Goal: Information Seeking & Learning: Learn about a topic

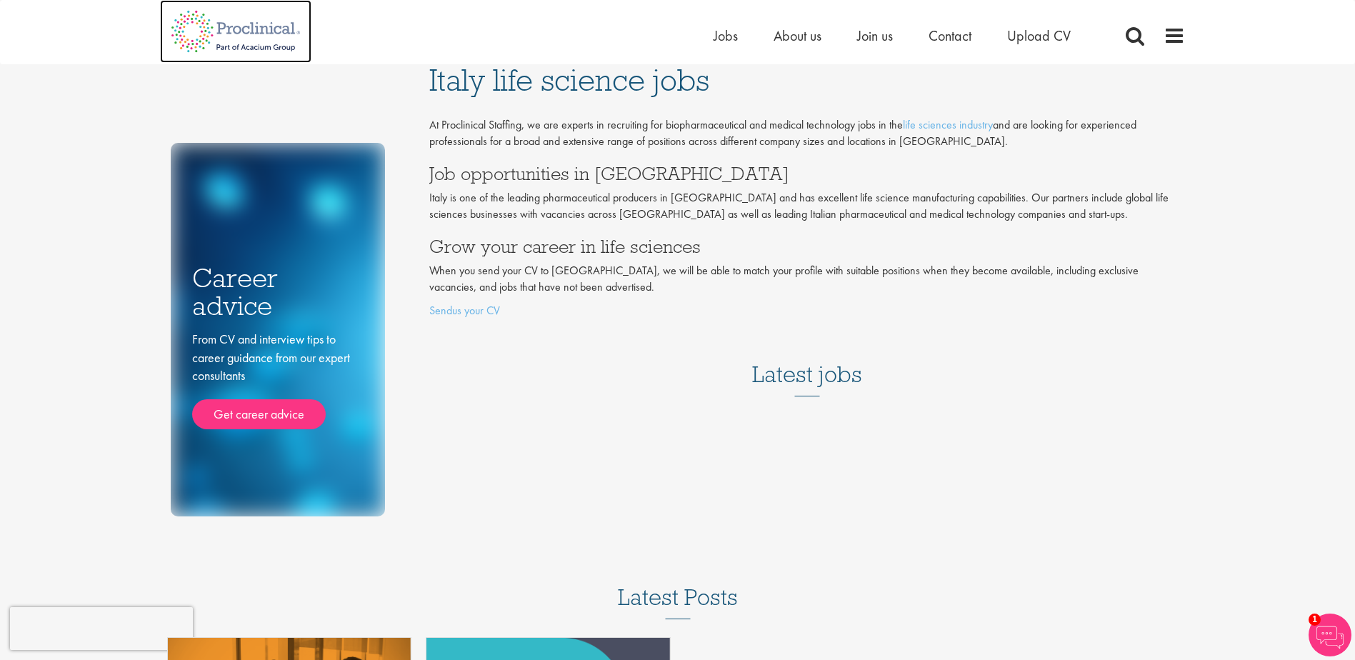
click at [251, 38] on img at bounding box center [235, 31] width 151 height 63
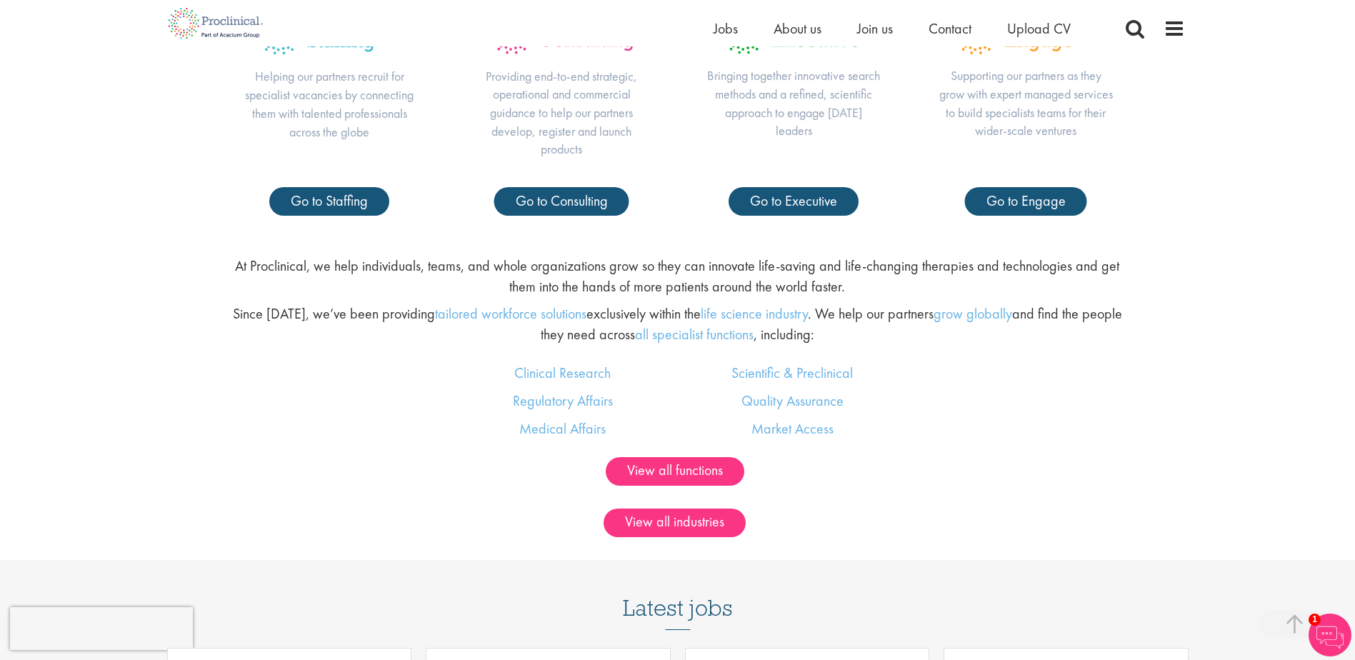
scroll to position [857, 0]
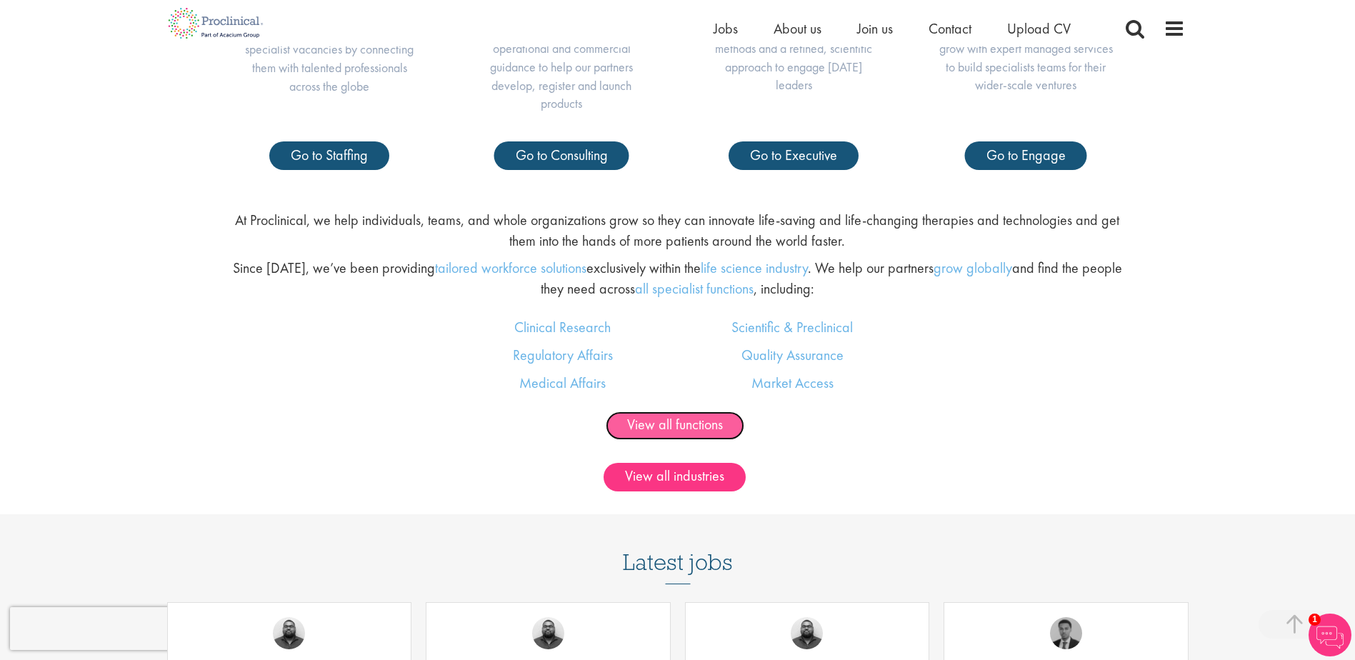
click at [673, 419] on link "View all functions" at bounding box center [675, 426] width 139 height 29
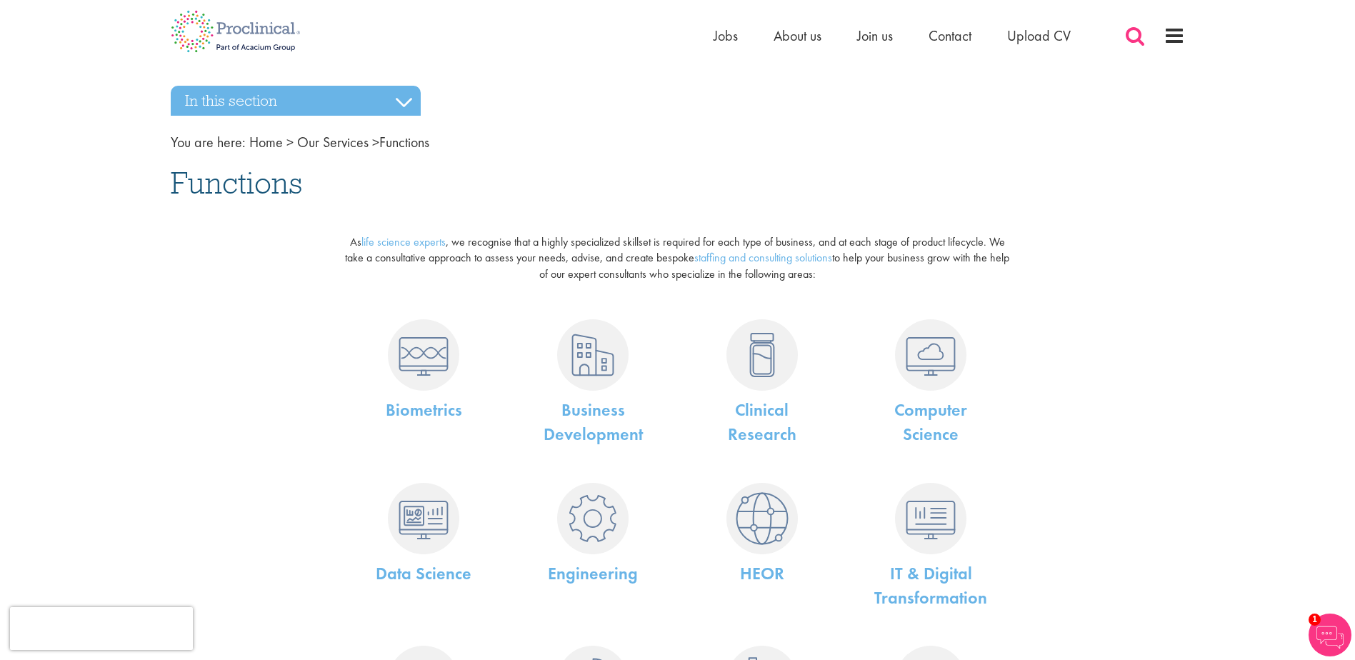
click at [1127, 35] on span at bounding box center [1134, 35] width 21 height 21
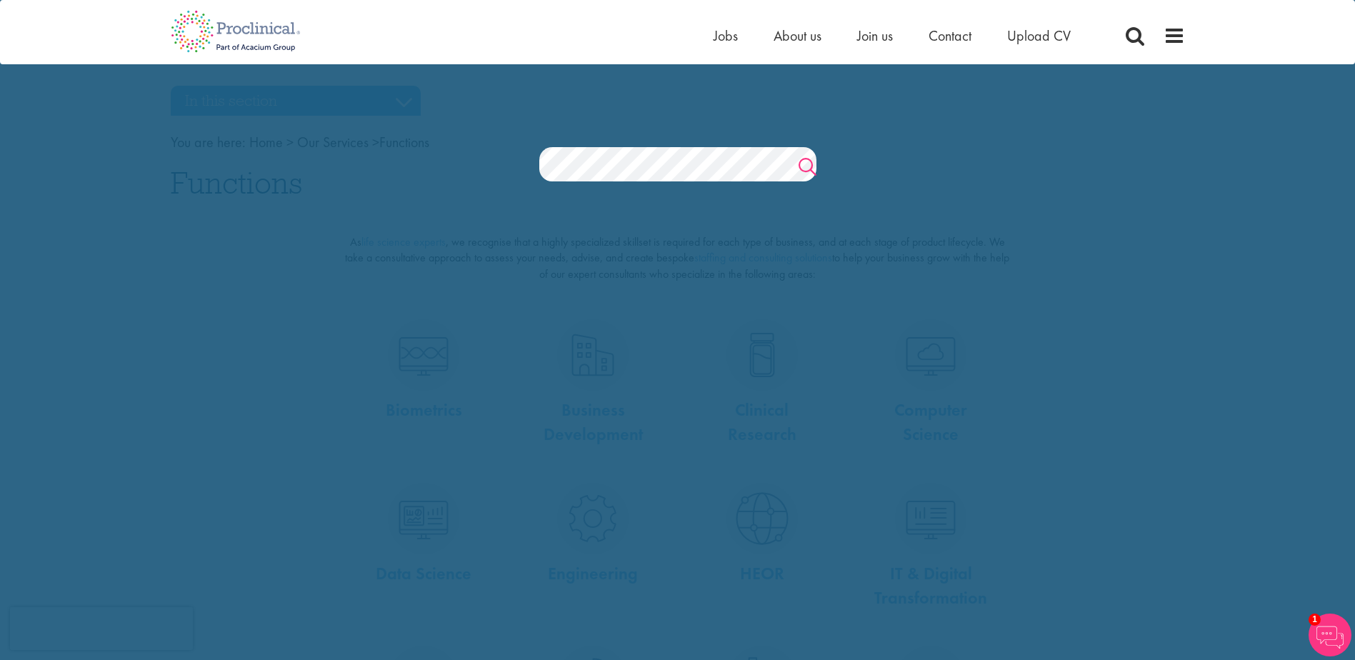
click at [802, 166] on link "Search" at bounding box center [808, 168] width 18 height 29
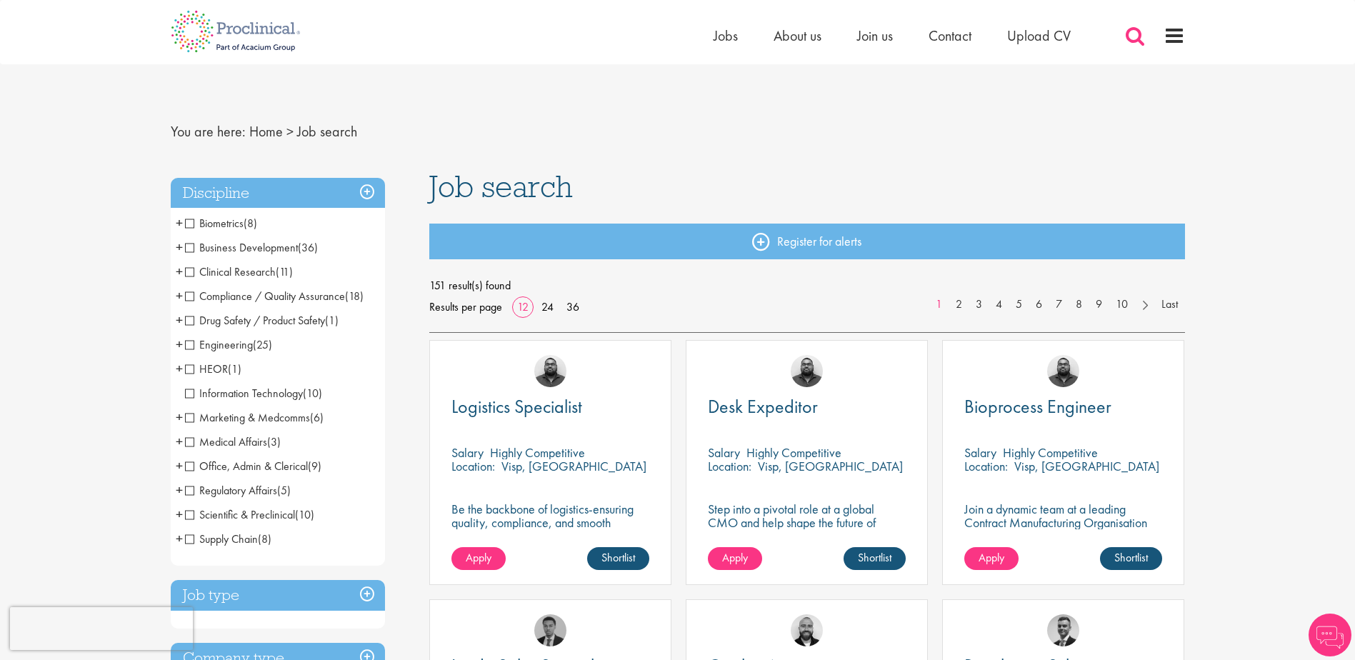
click at [1134, 39] on span at bounding box center [1134, 35] width 21 height 21
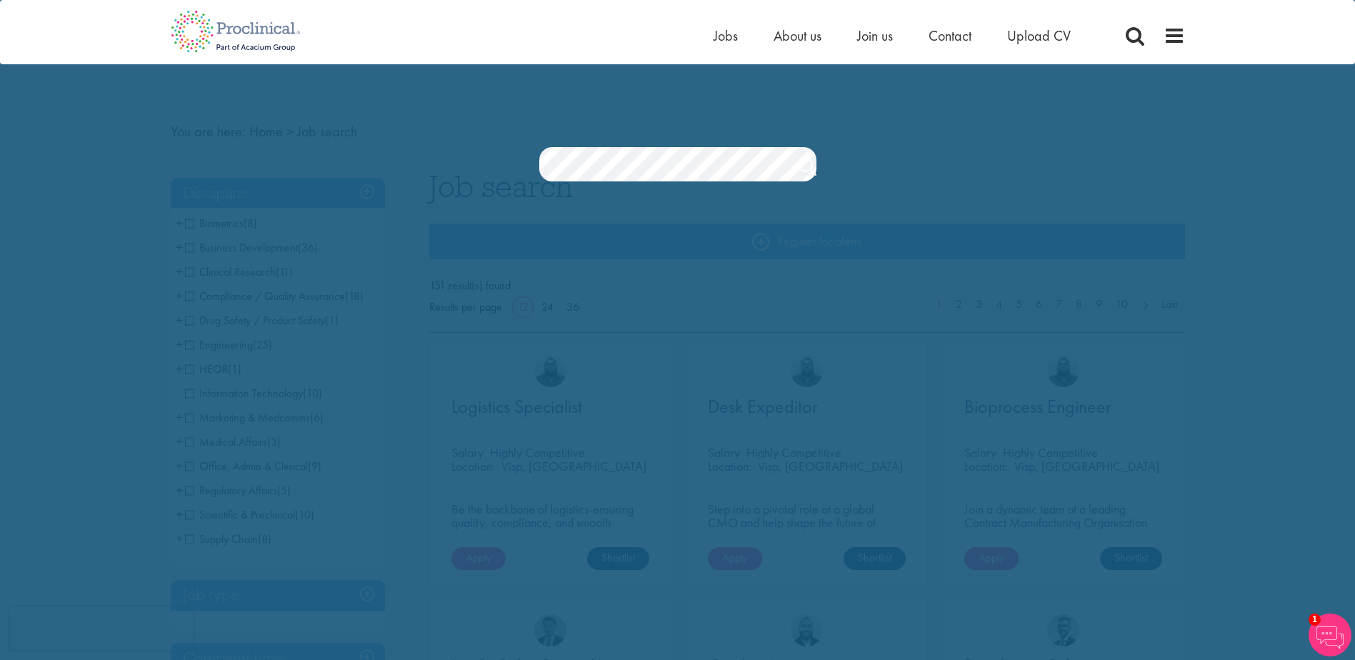
drag, startPoint x: 567, startPoint y: 207, endPoint x: 580, endPoint y: 182, distance: 28.1
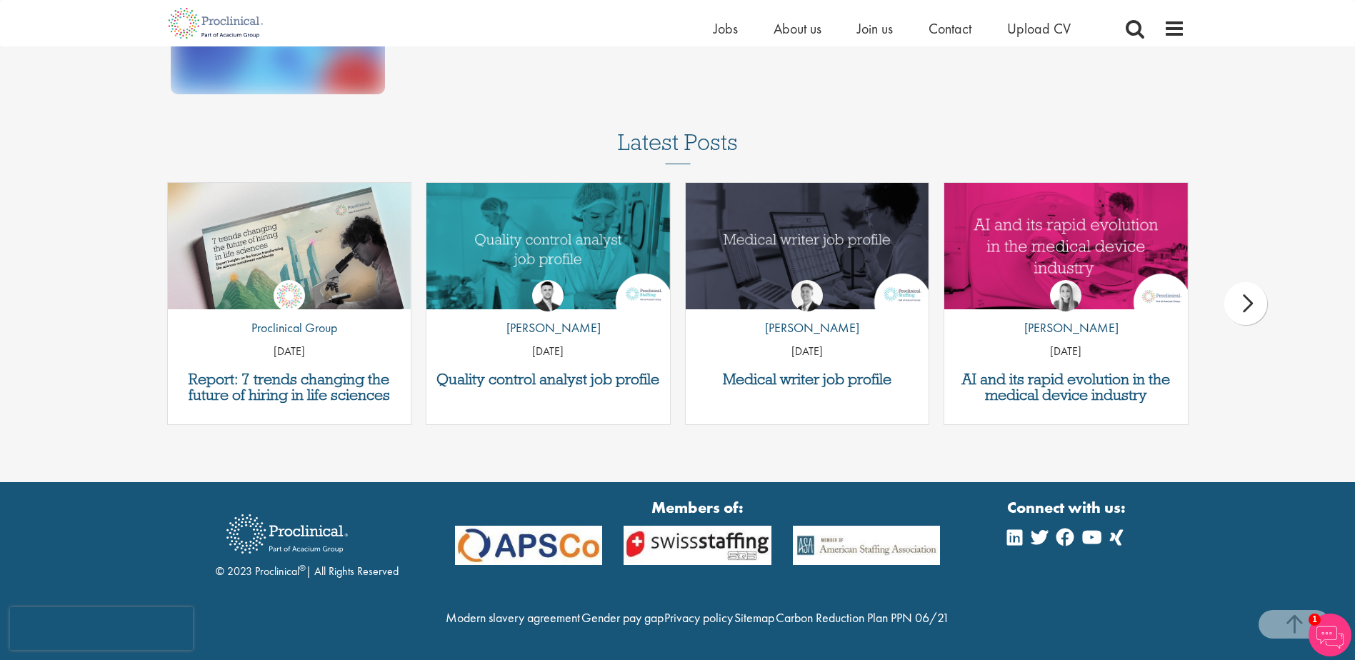
scroll to position [940, 0]
